Goal: Task Accomplishment & Management: Manage account settings

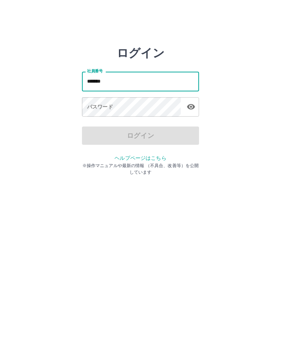
type input "*******"
click at [94, 106] on div "パスワード パスワード" at bounding box center [140, 107] width 117 height 20
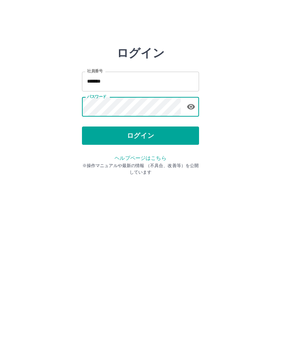
click at [154, 135] on button "ログイン" at bounding box center [140, 136] width 117 height 18
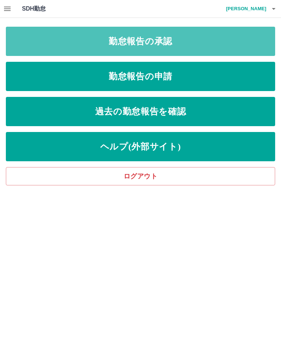
click at [217, 41] on link "勤怠報告の承認" at bounding box center [140, 41] width 269 height 29
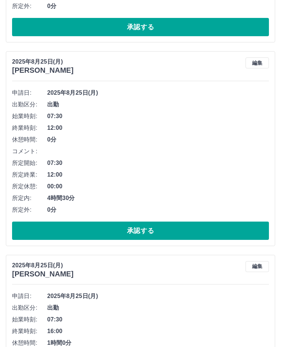
scroll to position [1151, 0]
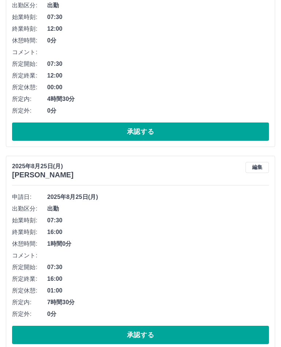
click at [154, 332] on button "承認する" at bounding box center [140, 335] width 257 height 18
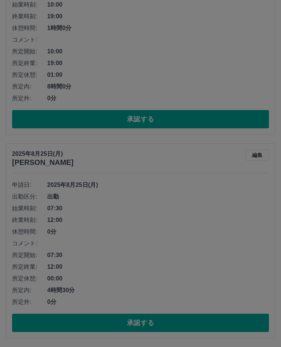
scroll to position [948, 0]
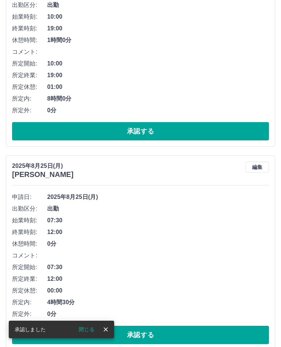
click at [150, 333] on button "承認する" at bounding box center [140, 335] width 257 height 18
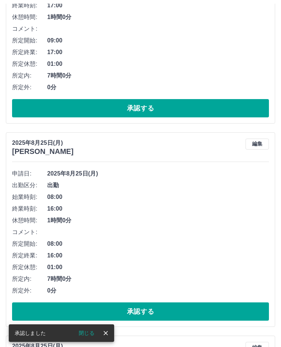
scroll to position [564, 0]
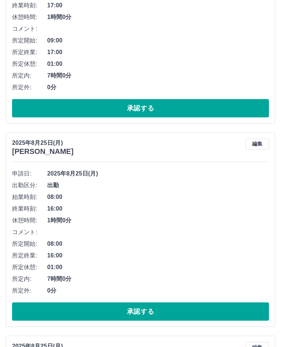
click at [143, 310] on button "承認する" at bounding box center [140, 311] width 257 height 18
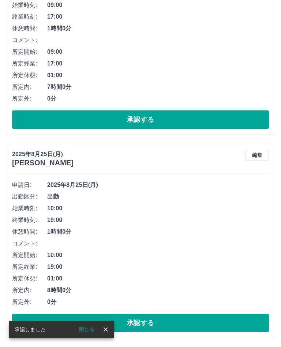
scroll to position [541, 0]
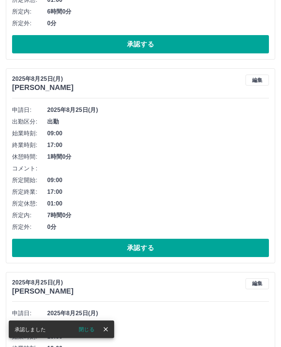
click at [155, 249] on button "承認する" at bounding box center [140, 248] width 257 height 18
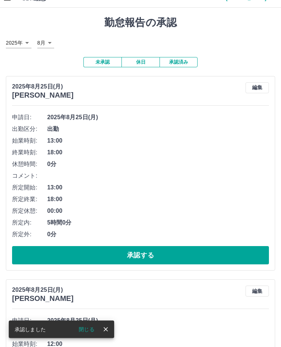
scroll to position [0, 0]
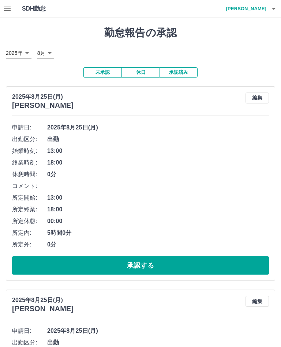
click at [254, 8] on h4 "[PERSON_NAME]" at bounding box center [244, 9] width 44 height 18
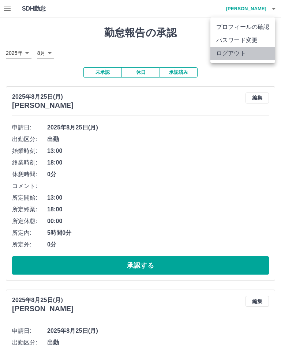
click at [244, 53] on li "ログアウト" at bounding box center [242, 53] width 65 height 13
